Goal: Task Accomplishment & Management: Manage account settings

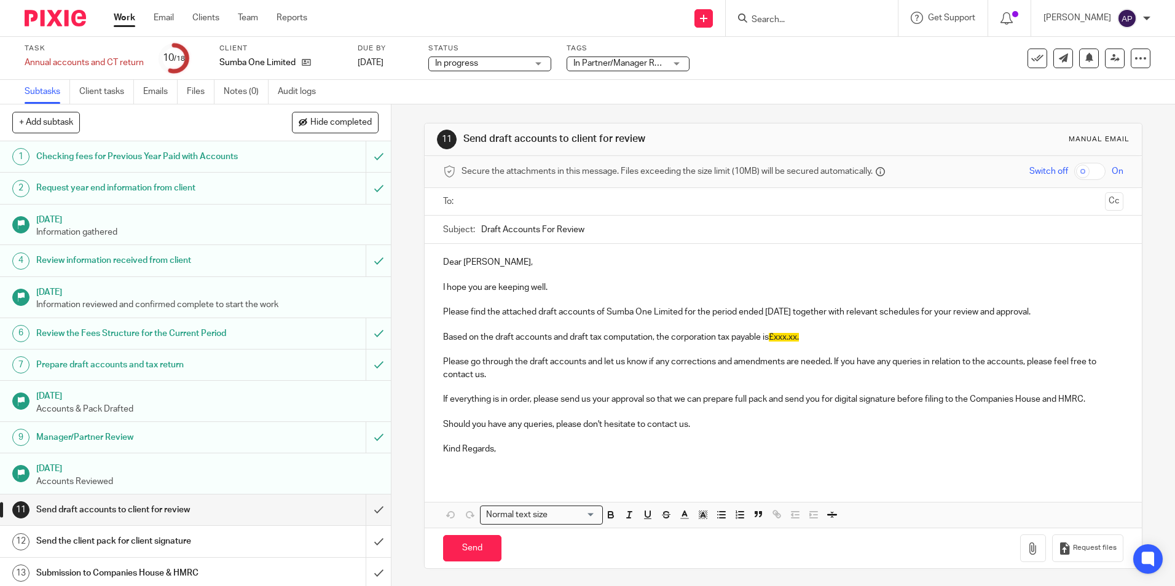
scroll to position [1, 0]
click at [125, 20] on link "Work" at bounding box center [125, 18] width 22 height 12
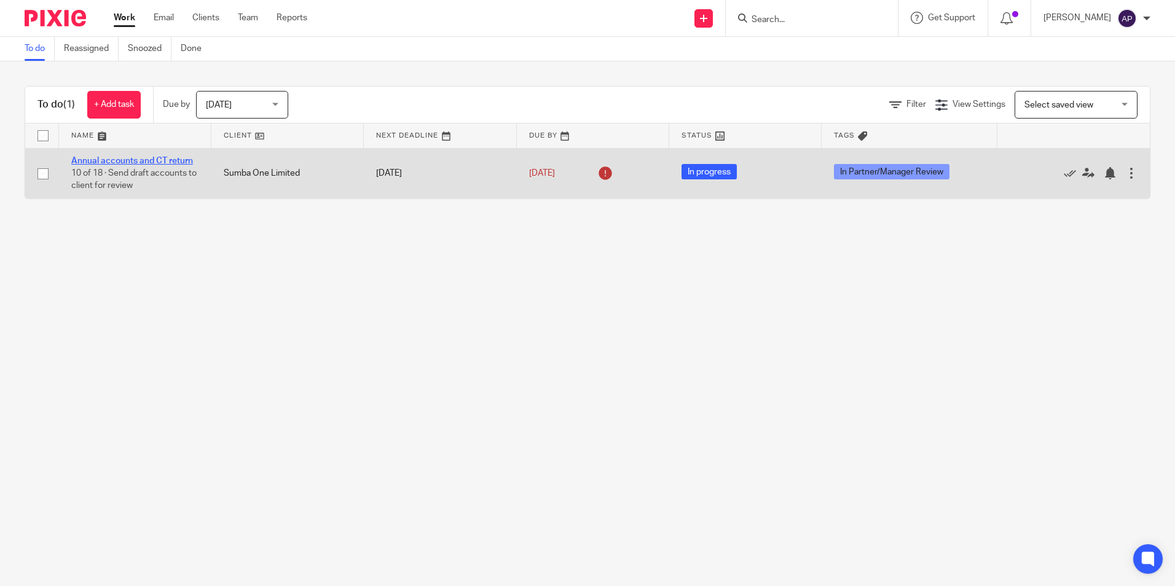
click at [154, 161] on link "Annual accounts and CT return" at bounding box center [132, 161] width 122 height 9
click at [596, 173] on icon at bounding box center [606, 174] width 20 height 20
click at [144, 163] on link "Annual accounts and CT return" at bounding box center [132, 161] width 122 height 9
click at [184, 157] on link "Annual accounts and CT return" at bounding box center [132, 161] width 122 height 9
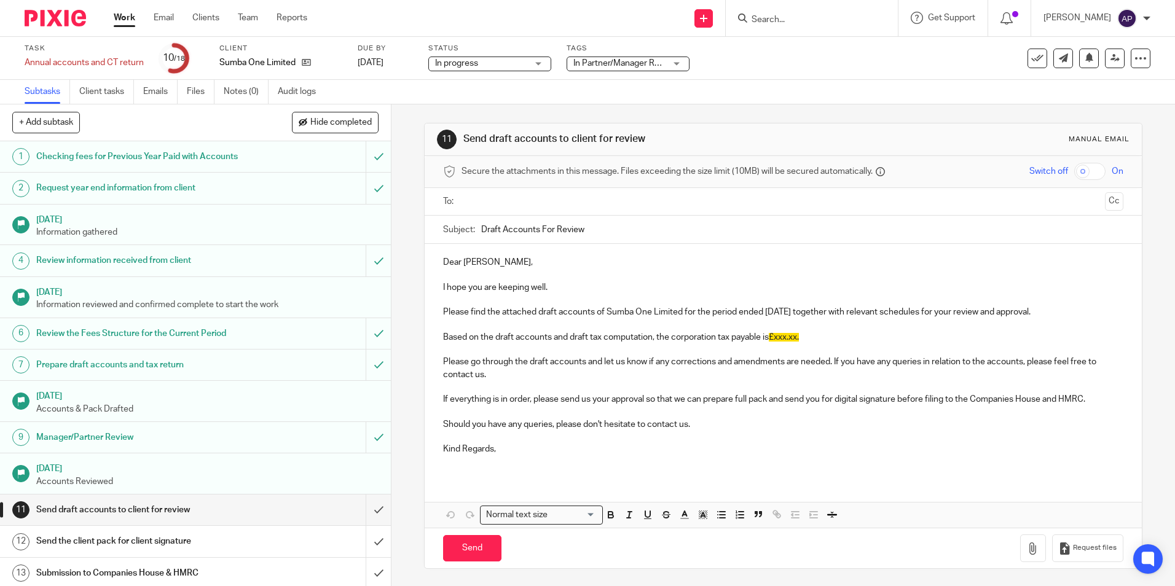
click at [47, 90] on link "Subtasks" at bounding box center [47, 92] width 45 height 24
click at [128, 17] on link "Work" at bounding box center [125, 18] width 22 height 12
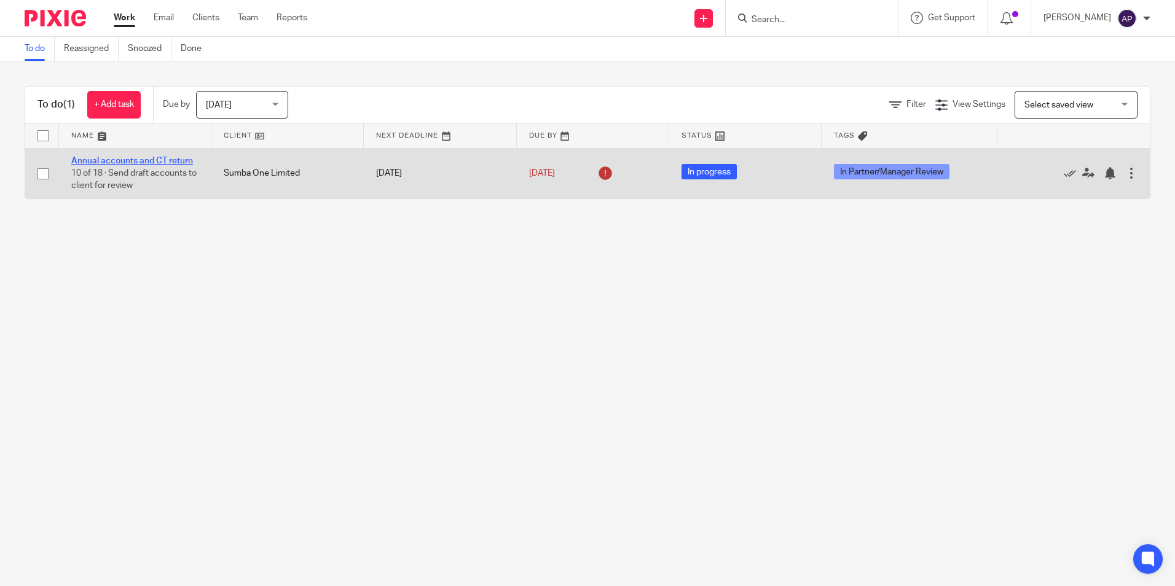
click at [172, 162] on link "Annual accounts and CT return" at bounding box center [132, 161] width 122 height 9
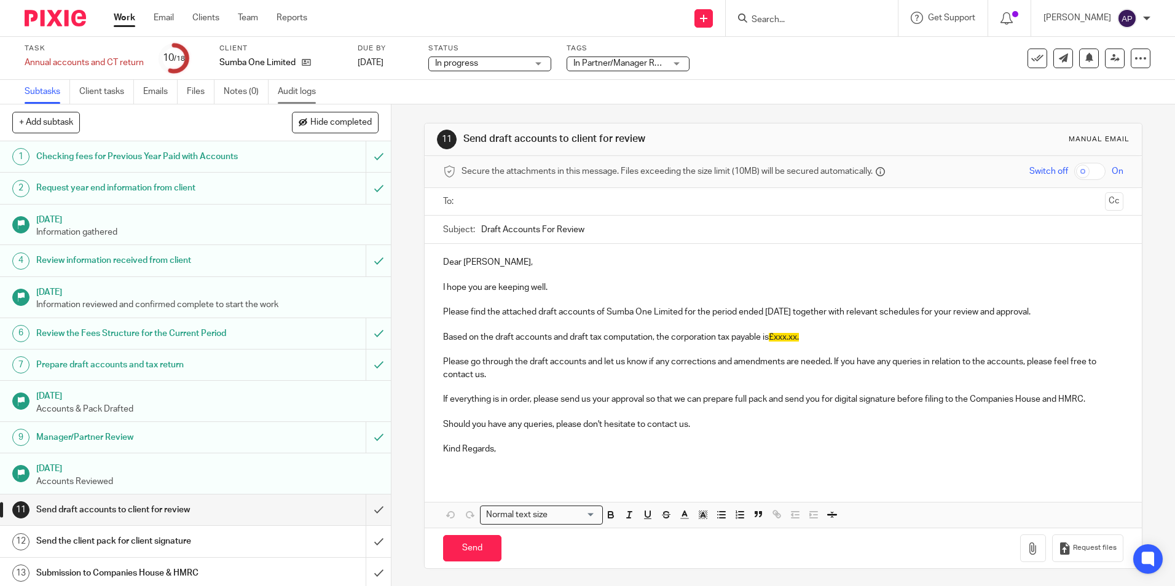
click at [312, 98] on link "Audit logs" at bounding box center [301, 92] width 47 height 24
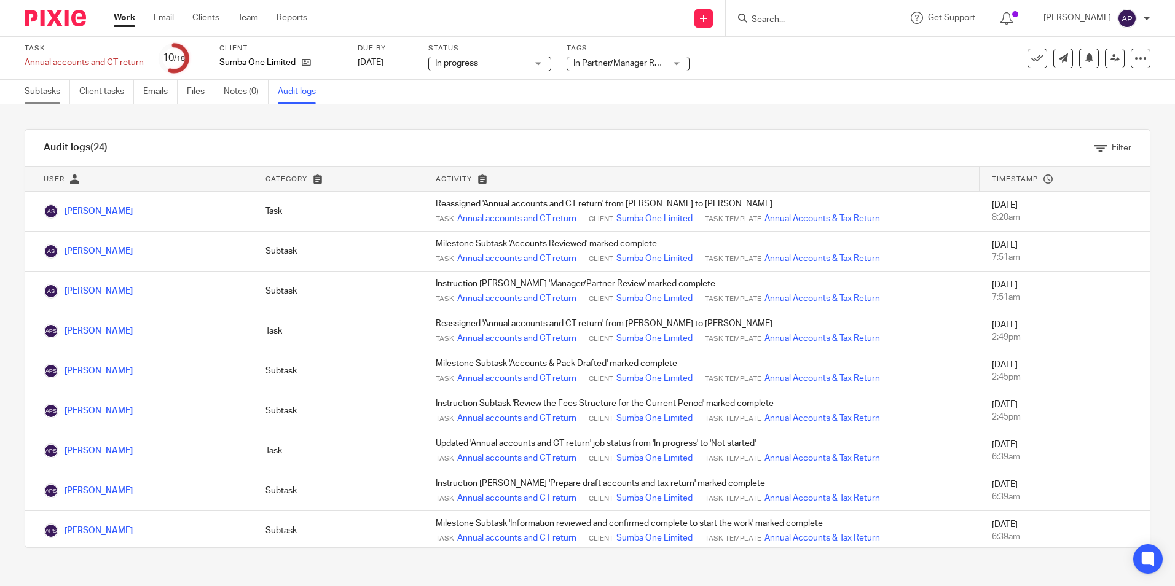
click at [58, 93] on link "Subtasks" at bounding box center [47, 92] width 45 height 24
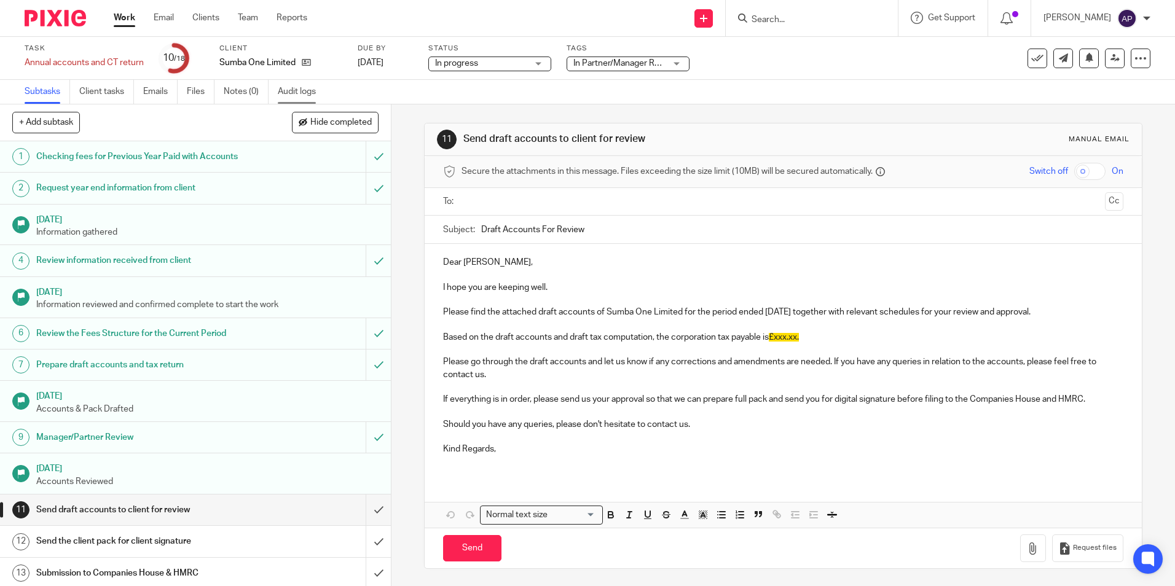
click at [306, 93] on link "Audit logs" at bounding box center [301, 92] width 47 height 24
